Goal: Find specific page/section: Find specific page/section

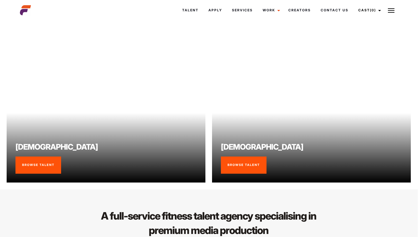
scroll to position [400, 0]
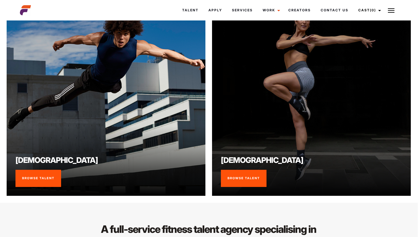
click at [50, 182] on link "Browse Talent" at bounding box center [38, 178] width 46 height 17
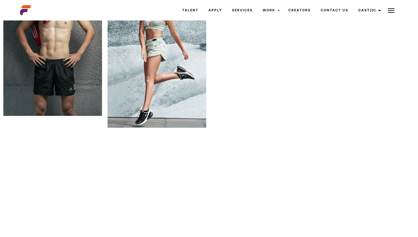
scroll to position [1203, 0]
